Goal: Information Seeking & Learning: Learn about a topic

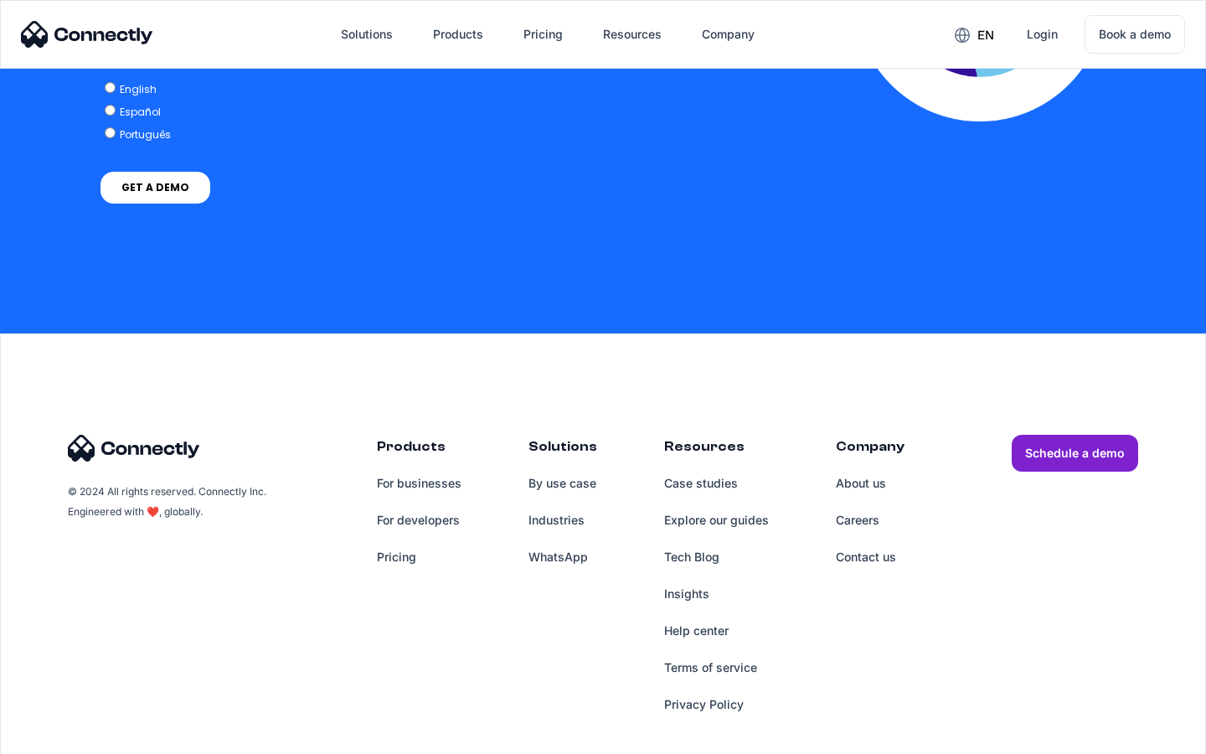
scroll to position [3423, 0]
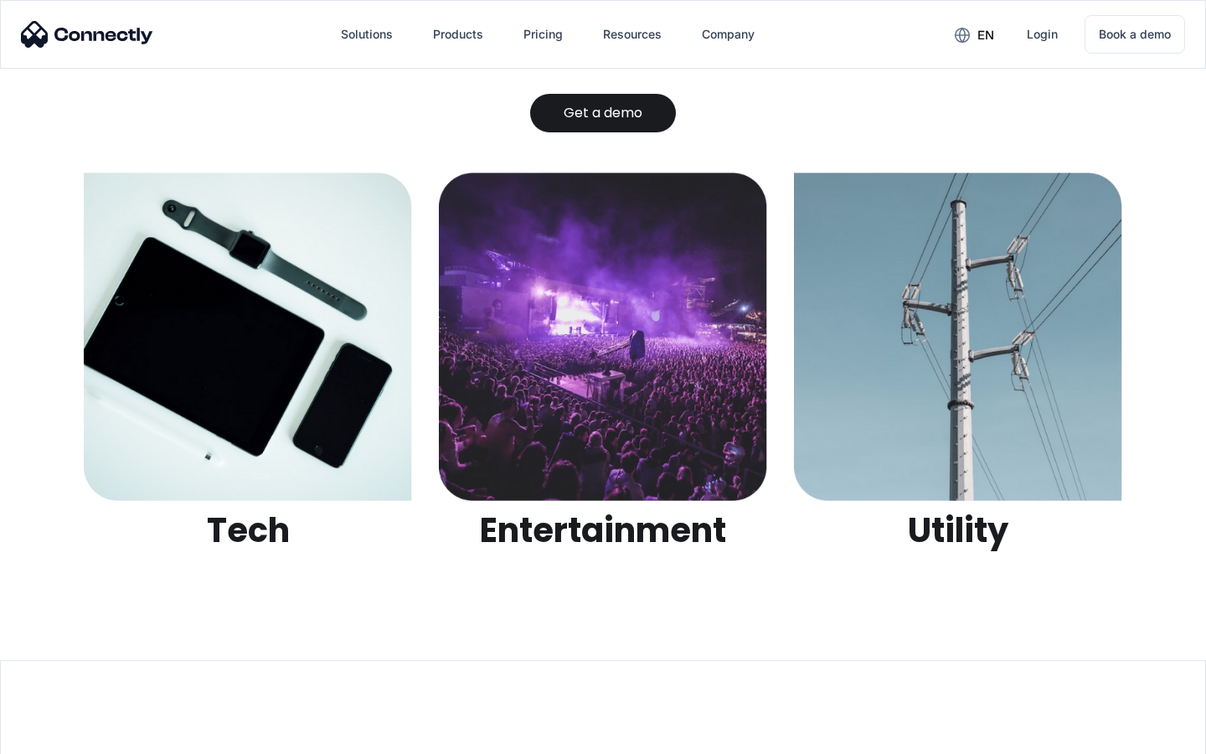
scroll to position [5286, 0]
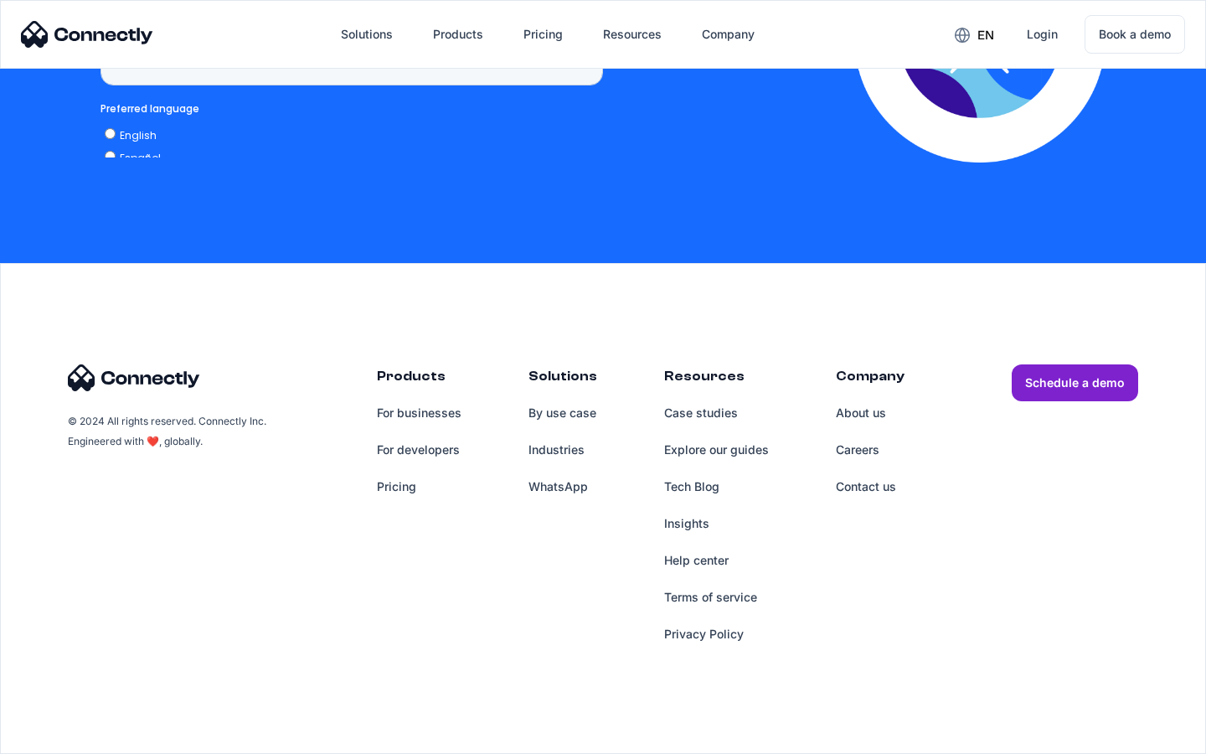
scroll to position [3678, 0]
